Goal: Register for event/course

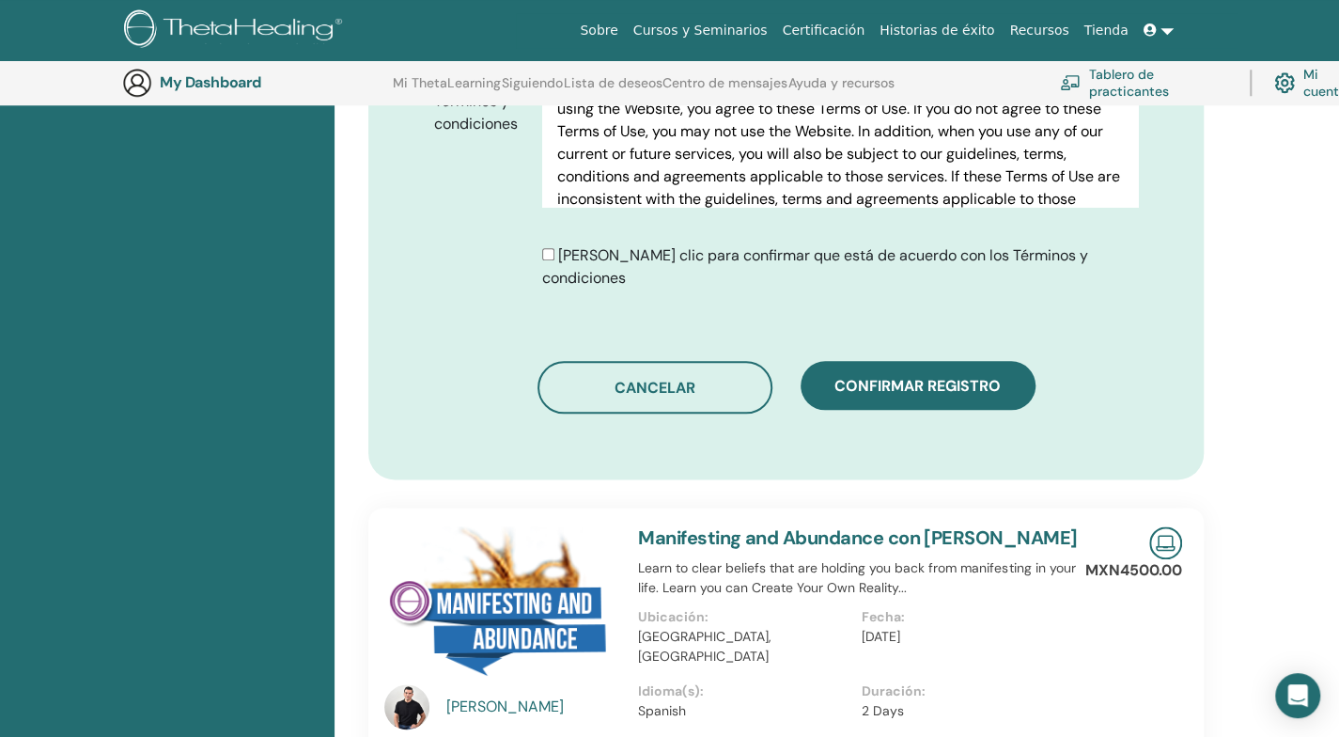
scroll to position [1266, 0]
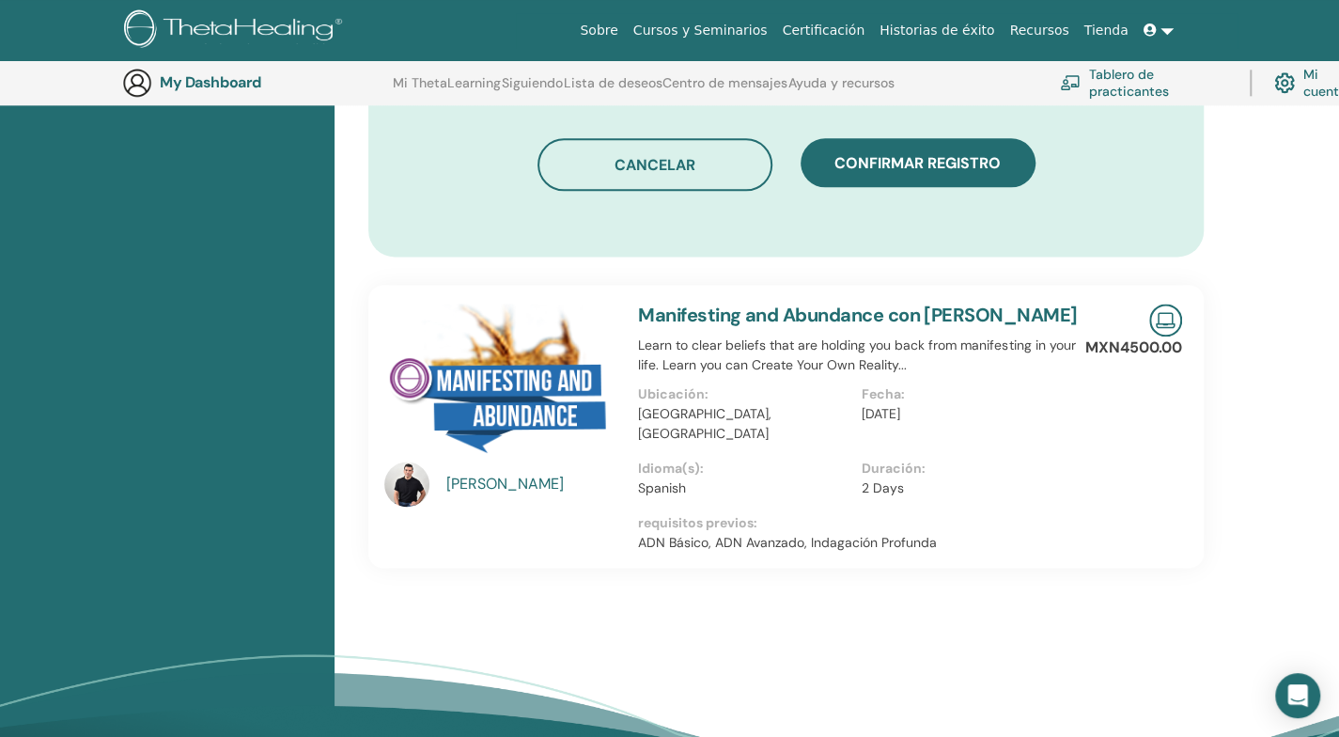
click at [896, 153] on span "Confirmar registro" at bounding box center [917, 163] width 166 height 20
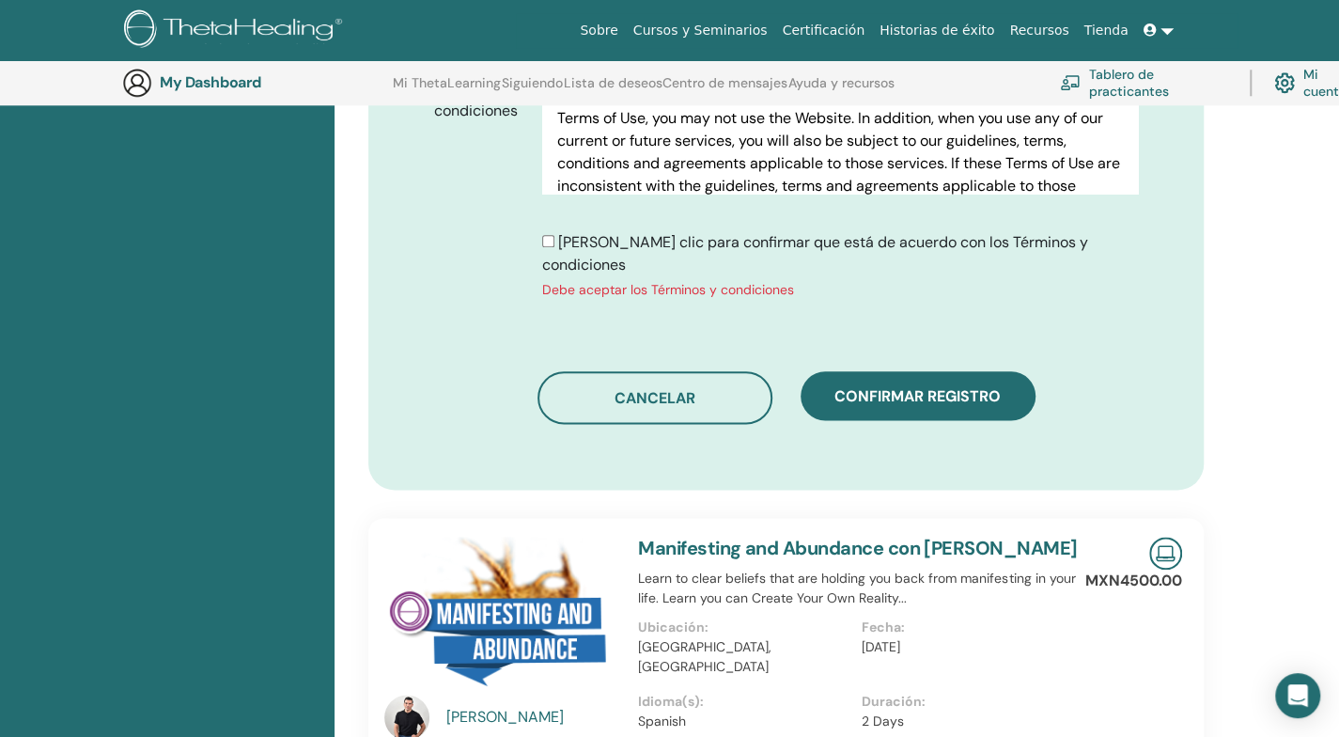
scroll to position [985, 0]
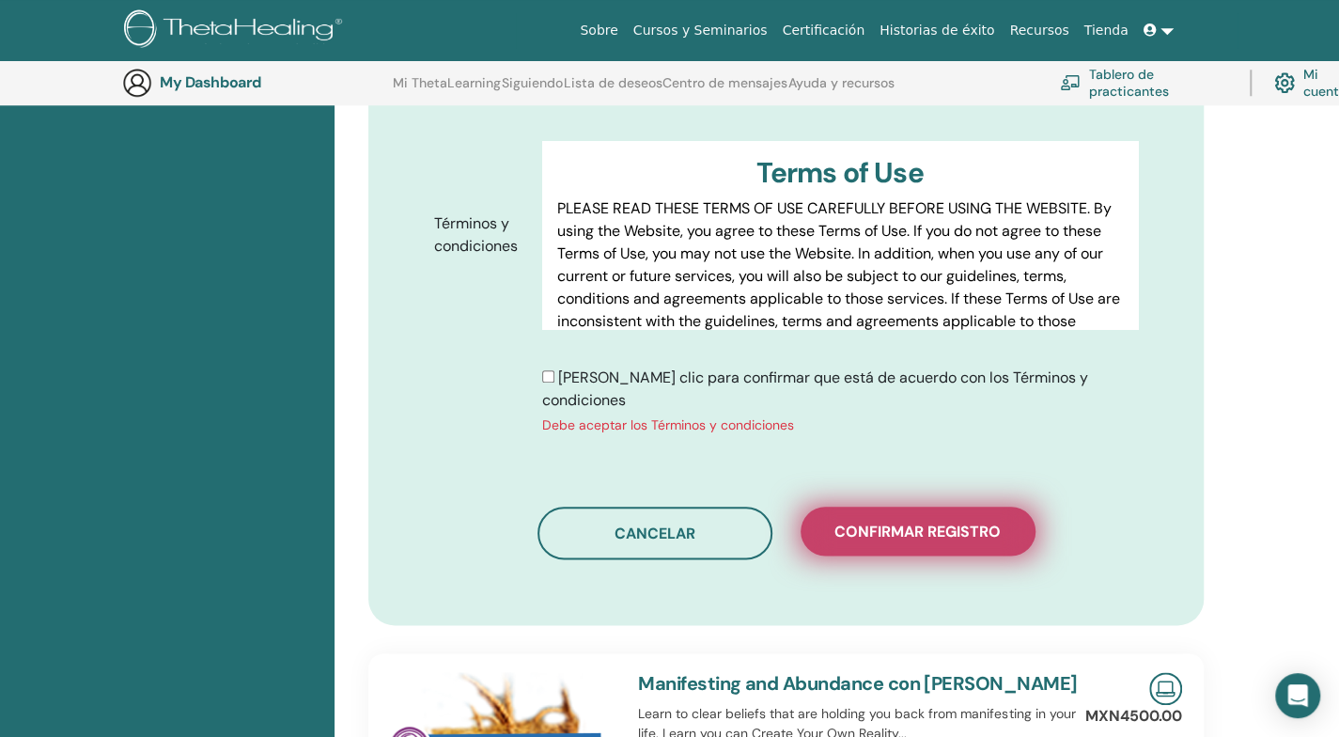
click at [889, 521] on span "Confirmar registro" at bounding box center [917, 531] width 166 height 20
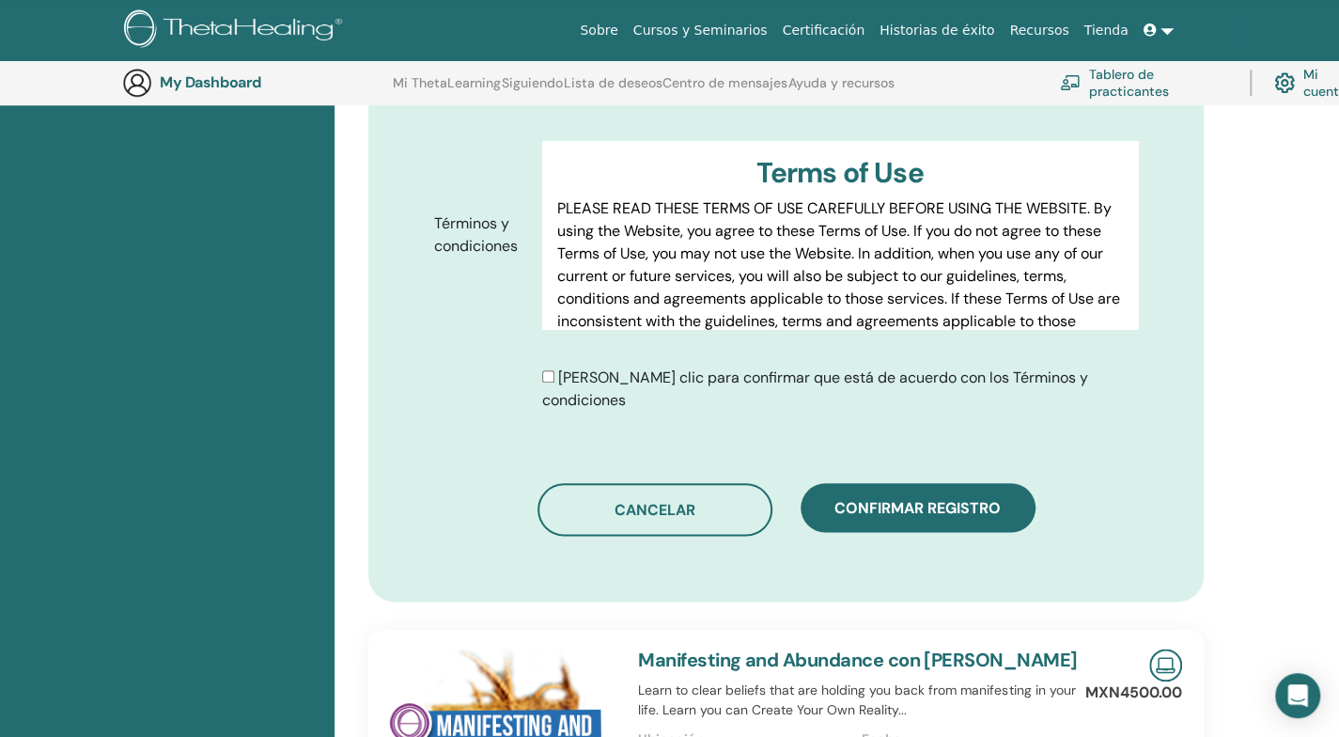
scroll to position [1266, 0]
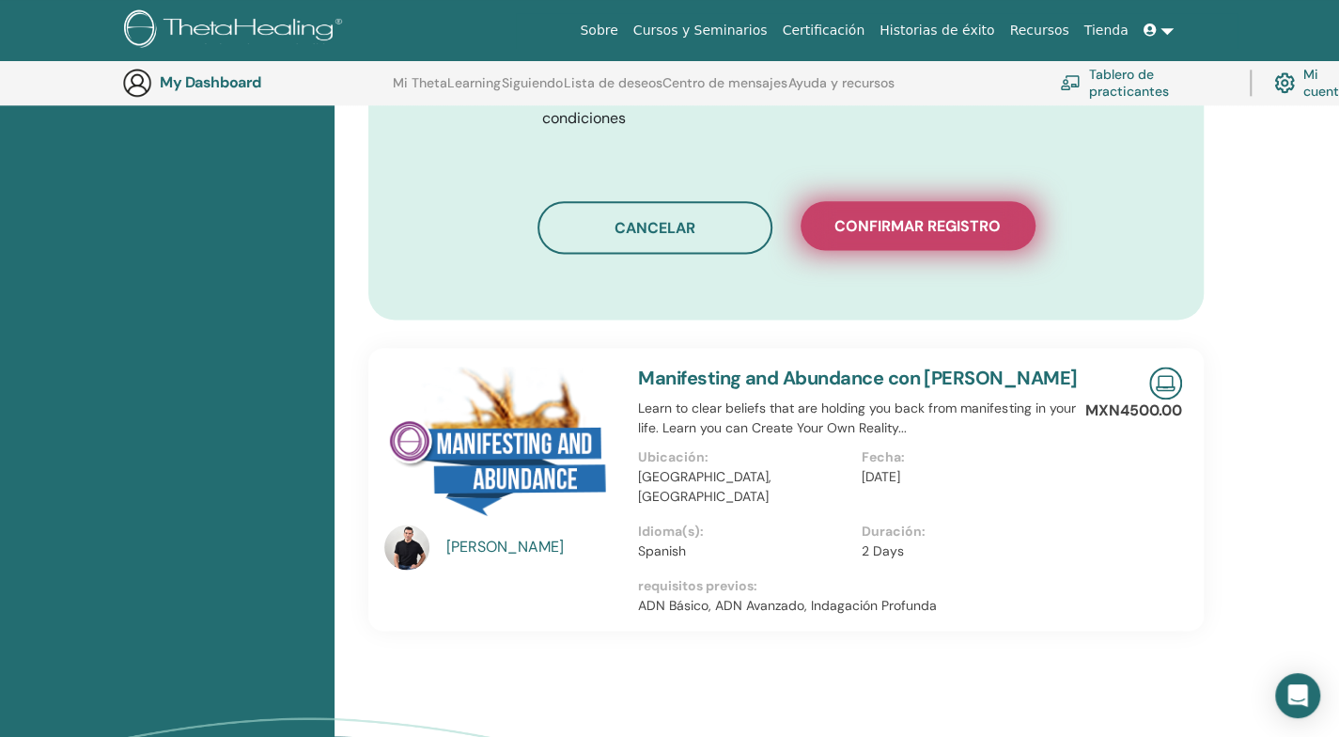
click at [928, 216] on span "Confirmar registro" at bounding box center [917, 226] width 166 height 20
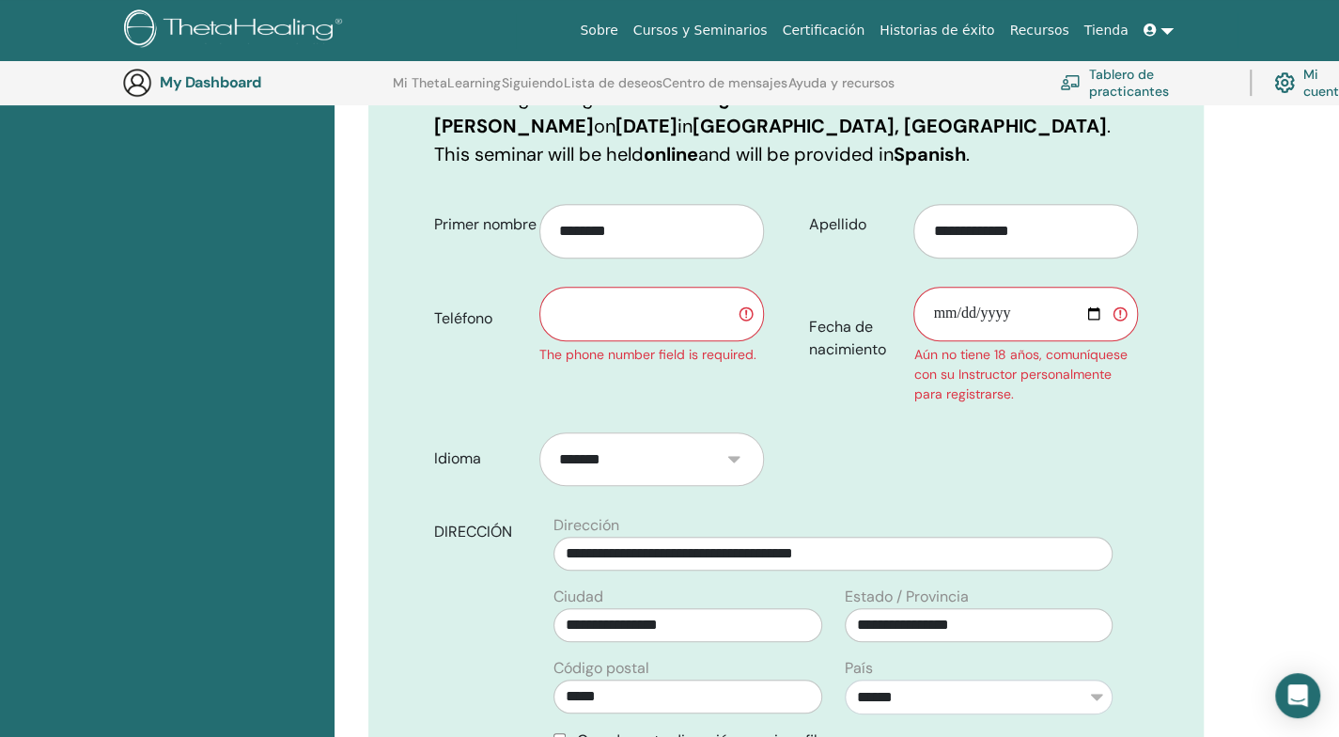
scroll to position [233, 0]
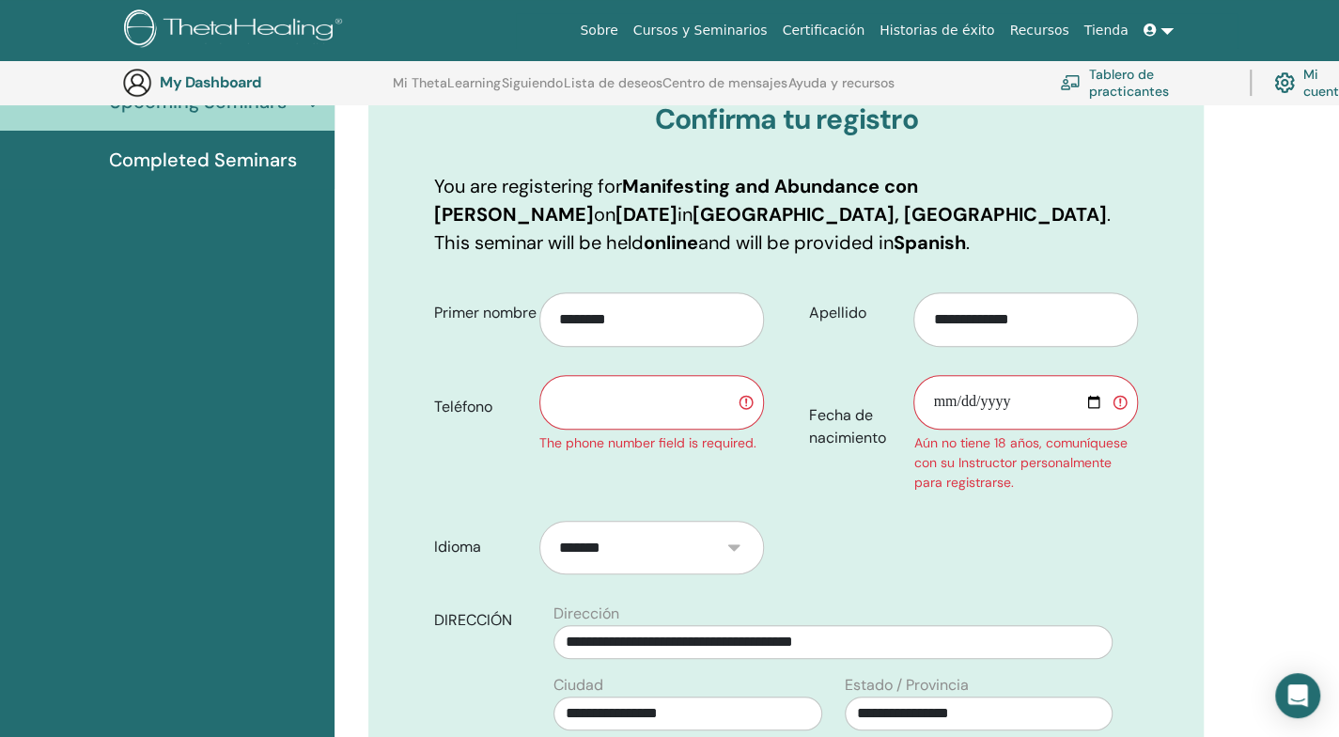
click at [639, 399] on input "text" at bounding box center [651, 402] width 225 height 54
type input "**********"
click at [964, 393] on input "Fecha de nacimiento" at bounding box center [1025, 402] width 225 height 54
click at [942, 396] on input "Fecha de nacimiento" at bounding box center [1025, 402] width 225 height 54
type input "**********"
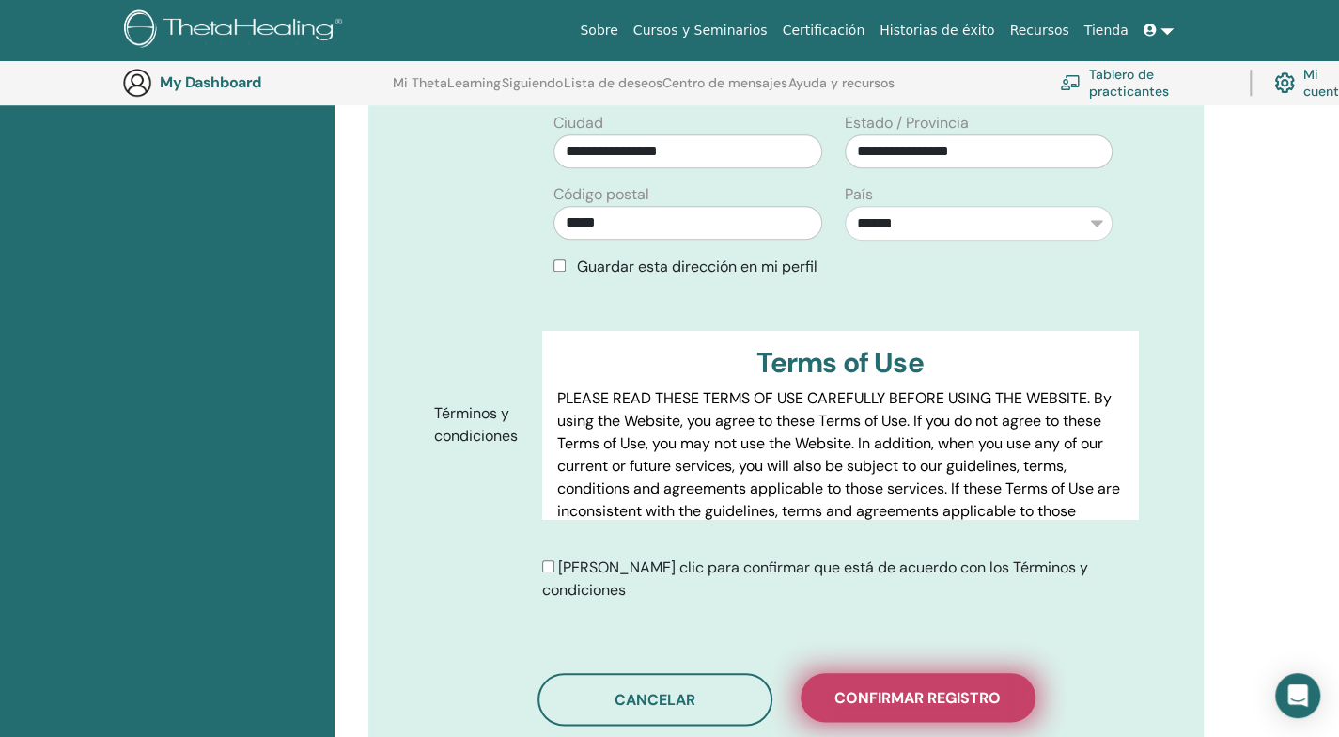
scroll to position [1078, 0]
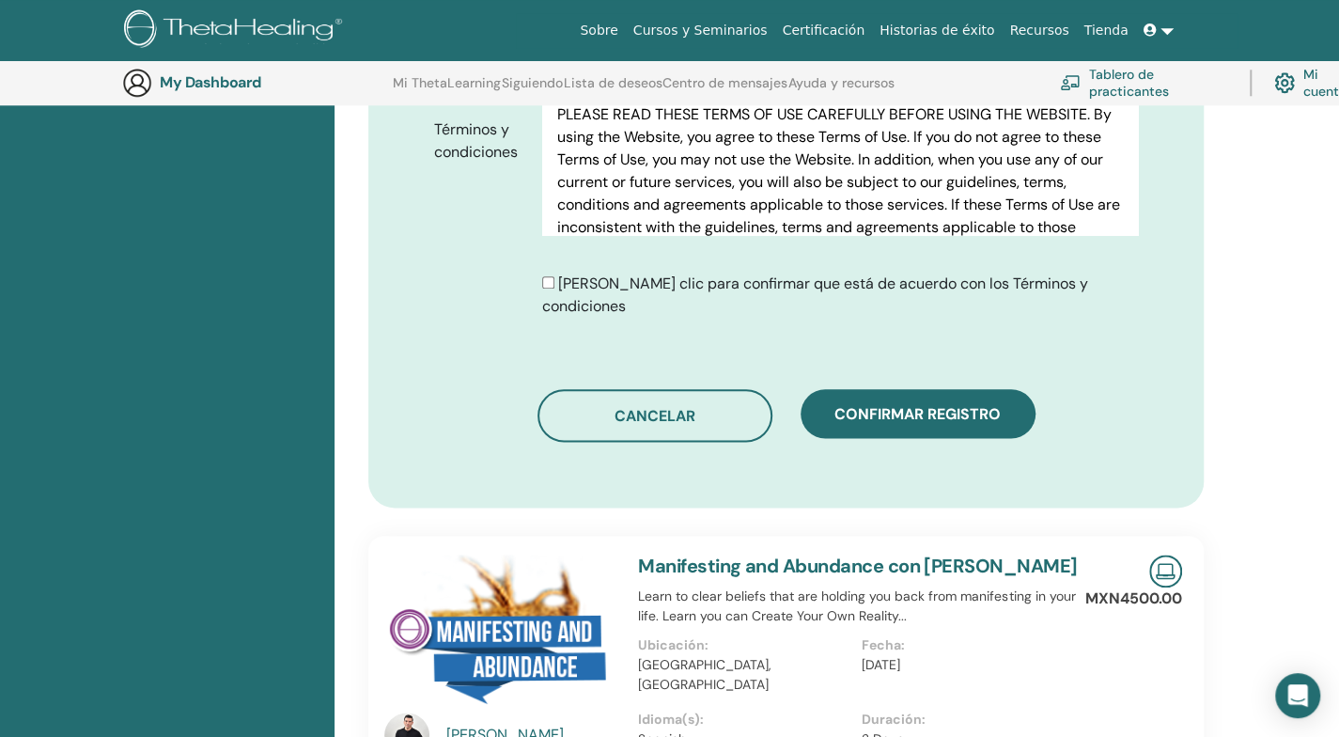
click at [902, 404] on span "Confirmar registro" at bounding box center [917, 414] width 166 height 20
